Goal: Information Seeking & Learning: Learn about a topic

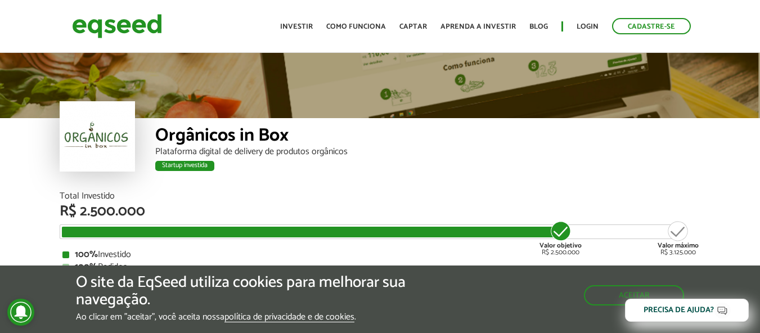
drag, startPoint x: 142, startPoint y: 152, endPoint x: 156, endPoint y: 150, distance: 13.7
click at [145, 151] on div "Orgânicos in Box Plataforma digital de delivery de produtos orgânicos Startup i…" at bounding box center [380, 155] width 641 height 74
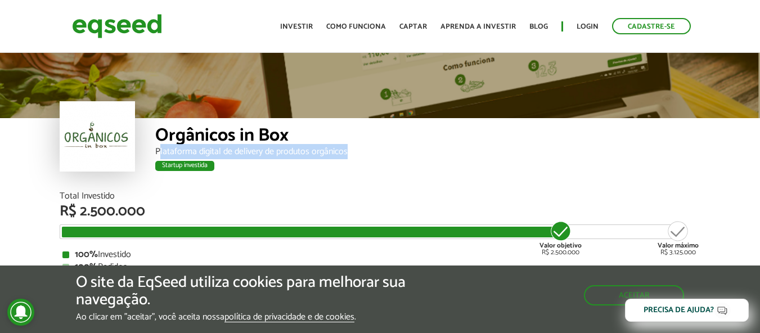
drag, startPoint x: 159, startPoint y: 149, endPoint x: 372, endPoint y: 151, distance: 212.7
click at [372, 151] on div "Plataforma digital de delivery de produtos orgânicos" at bounding box center [428, 151] width 546 height 9
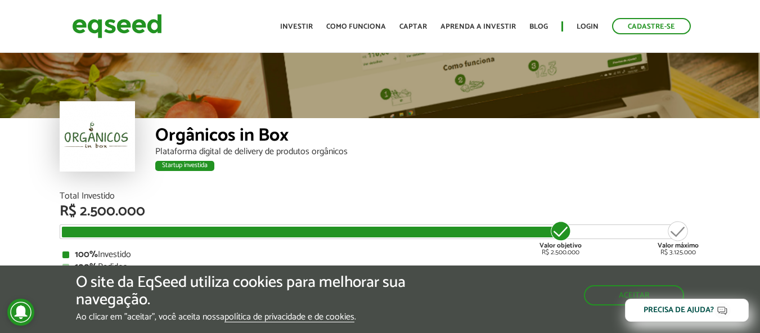
click at [196, 164] on div "Startup investida" at bounding box center [184, 166] width 59 height 10
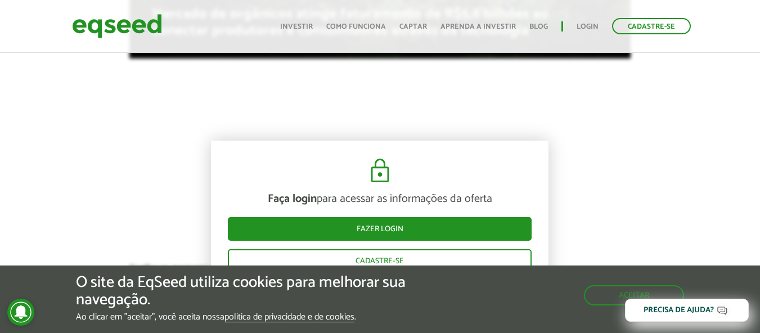
scroll to position [675, 0]
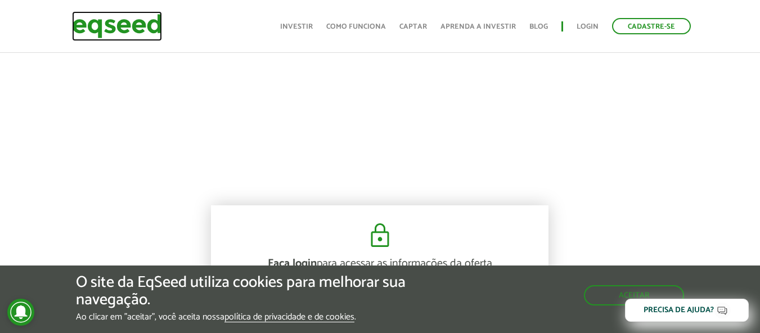
click at [127, 21] on img at bounding box center [117, 26] width 90 height 30
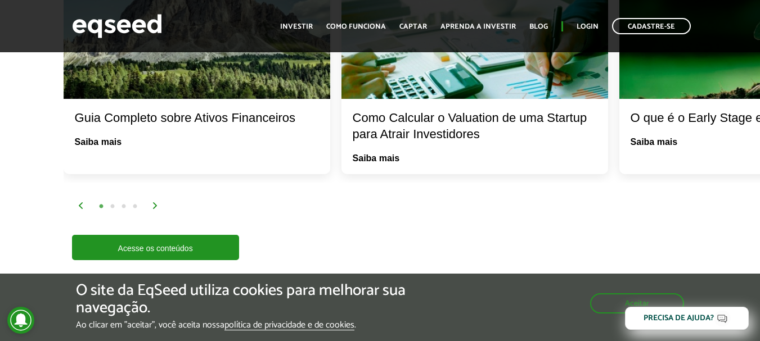
scroll to position [2138, 0]
